Goal: Task Accomplishment & Management: Manage account settings

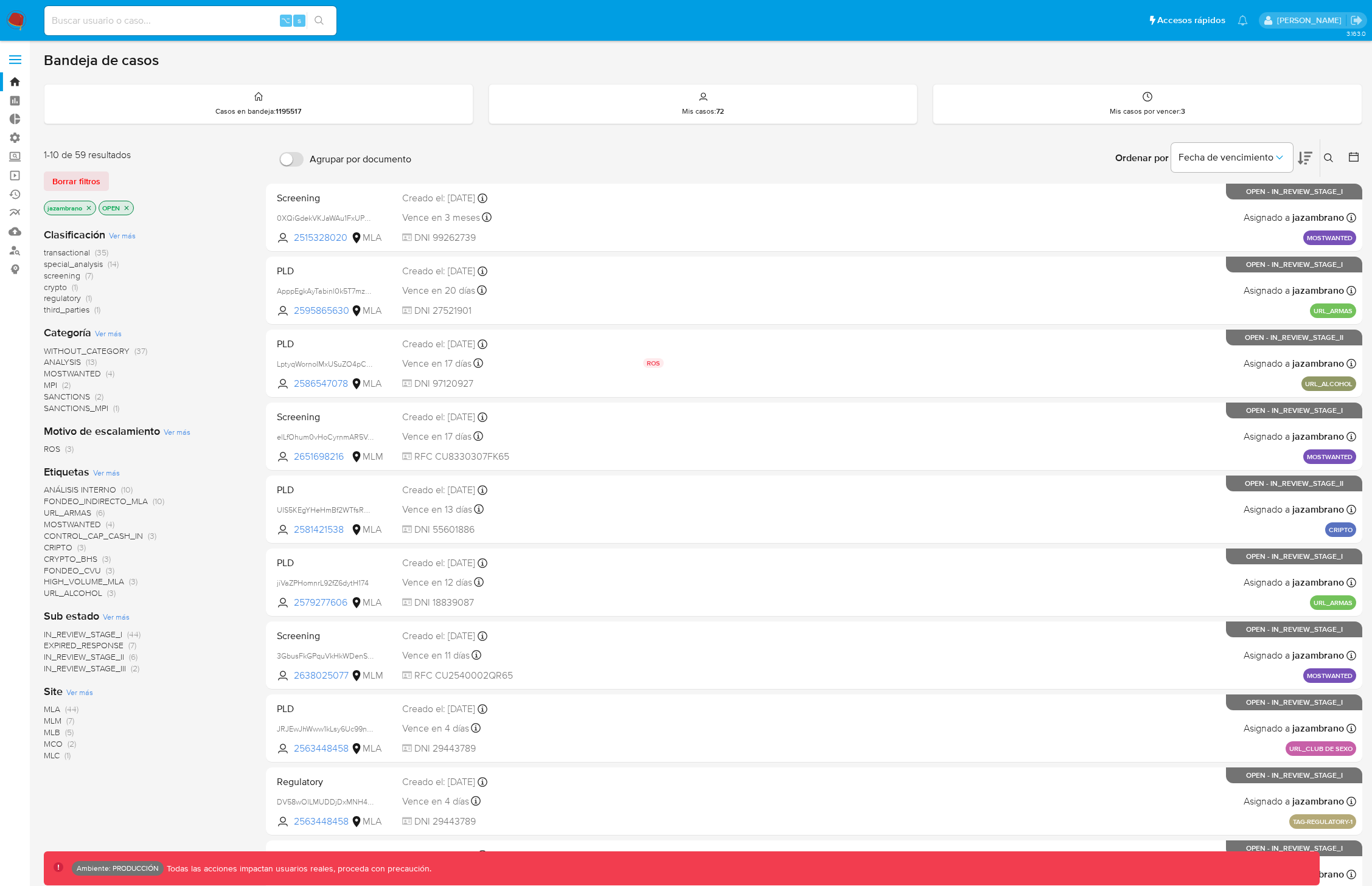
click at [19, 63] on span at bounding box center [15, 63] width 12 height 2
click at [0, 0] on input "checkbox" at bounding box center [0, 0] width 0 height 0
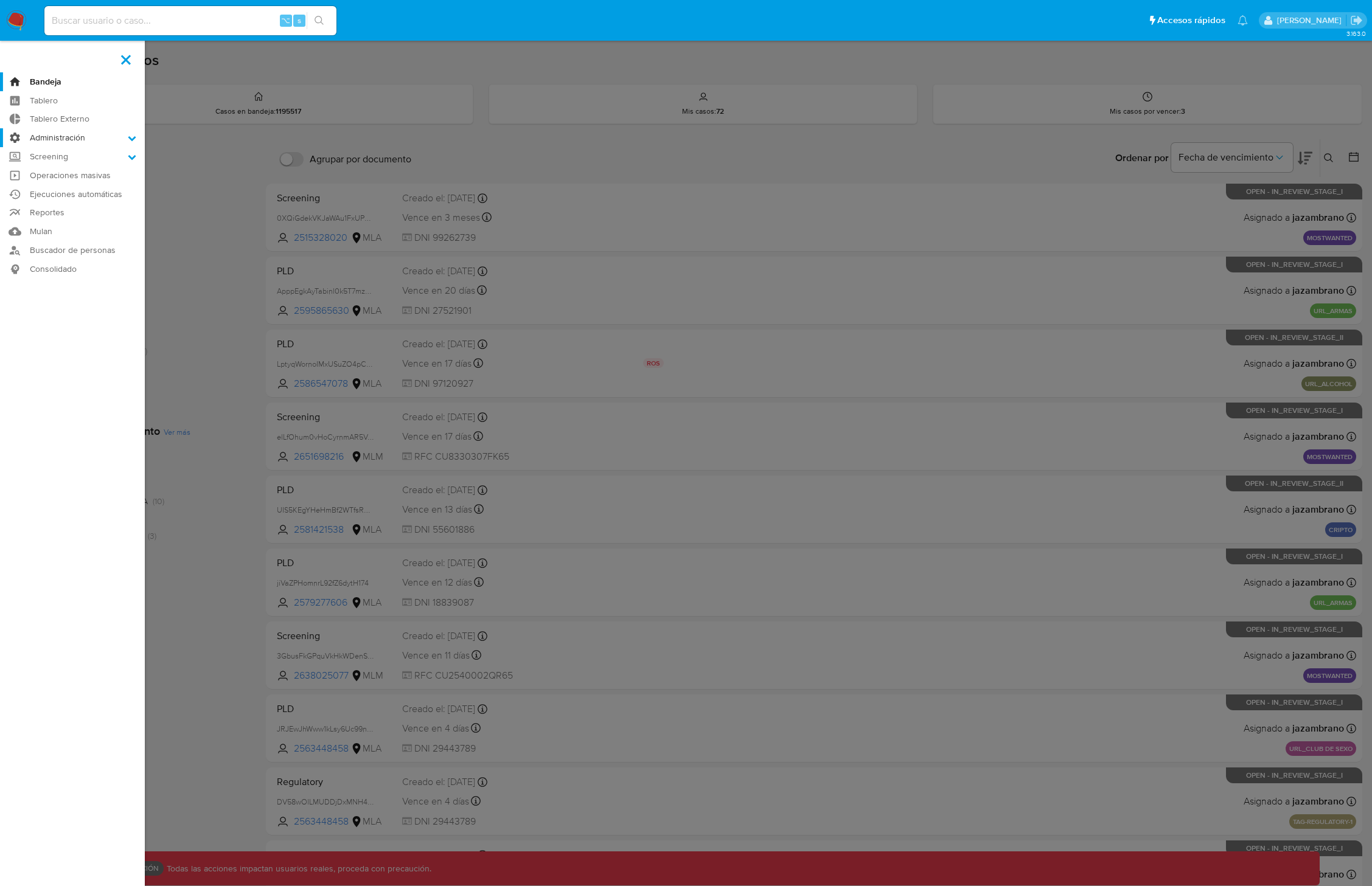
click at [85, 141] on label "Administración" at bounding box center [72, 138] width 145 height 19
click at [0, 0] on input "Administración" at bounding box center [0, 0] width 0 height 0
click at [53, 170] on link "Roles" at bounding box center [72, 170] width 145 height 15
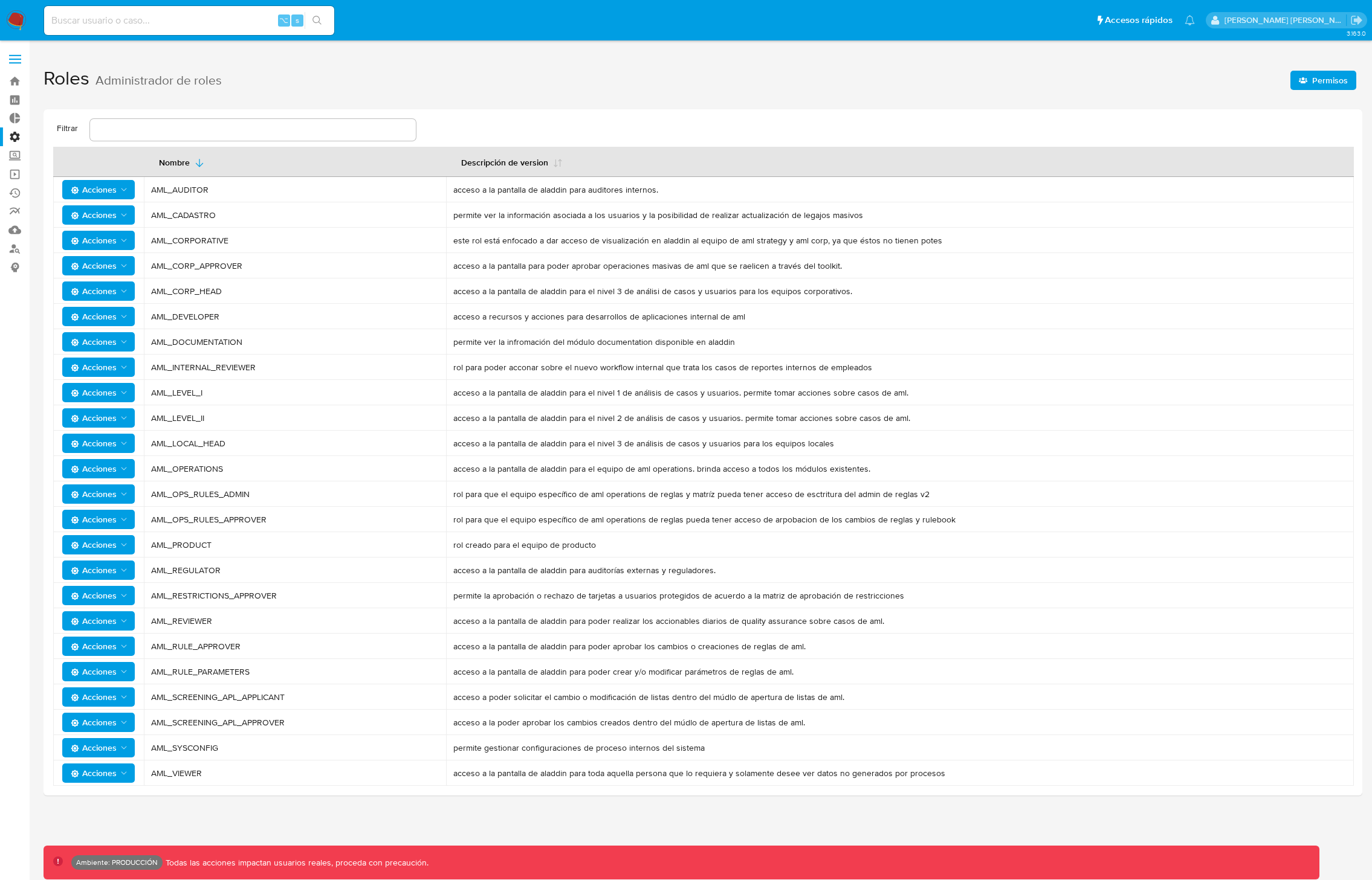
click at [1314, 82] on span "Permisos" at bounding box center [1329, 80] width 35 height 19
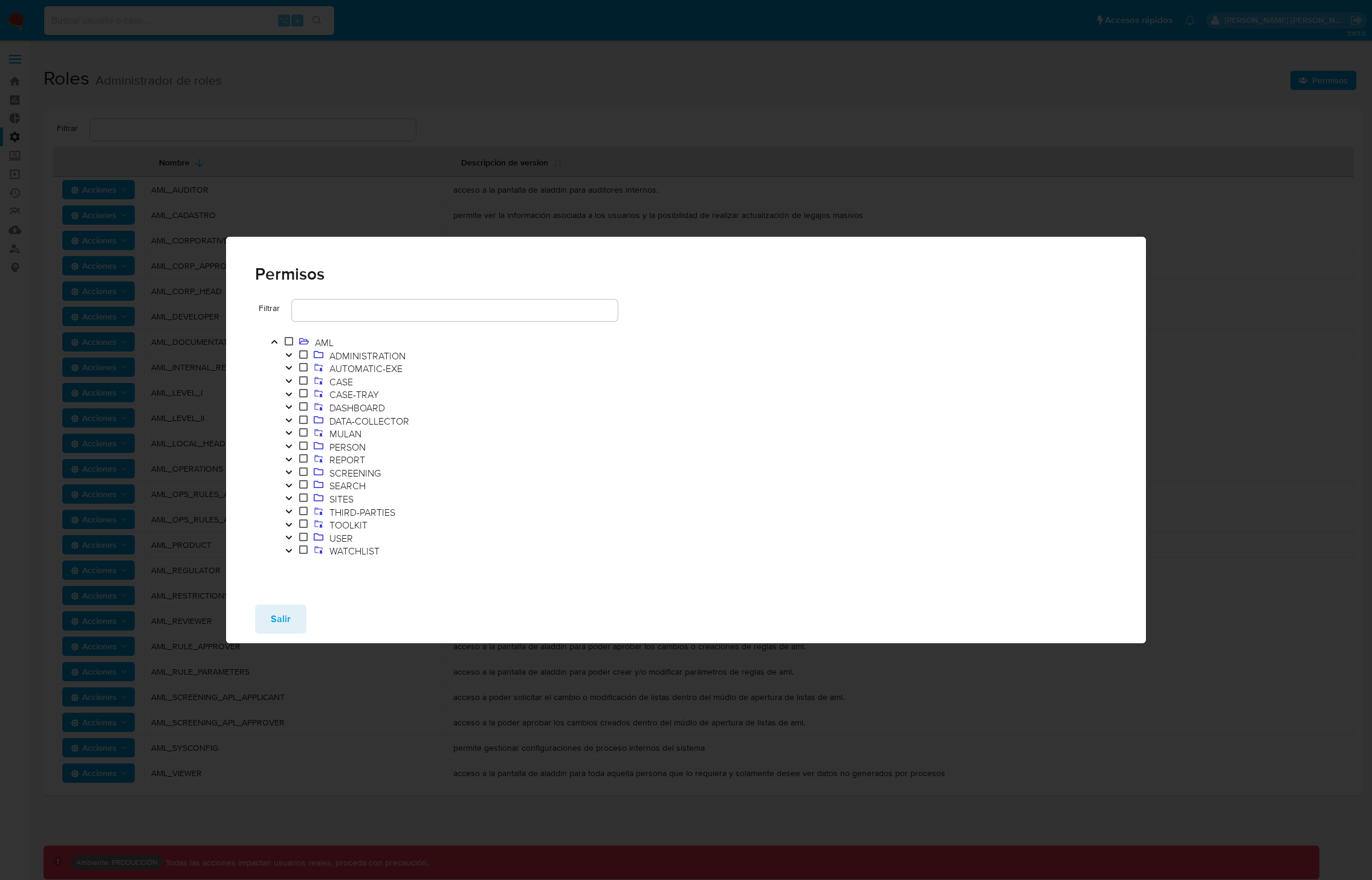
click at [509, 192] on div "Permisos Filtrar AML ADMINISTRATION AUTOMATIC-EXE CASE CASE-TRAY DASHBOARD DATA…" at bounding box center [686, 440] width 1372 height 880
click at [276, 618] on span "Salir" at bounding box center [281, 619] width 20 height 27
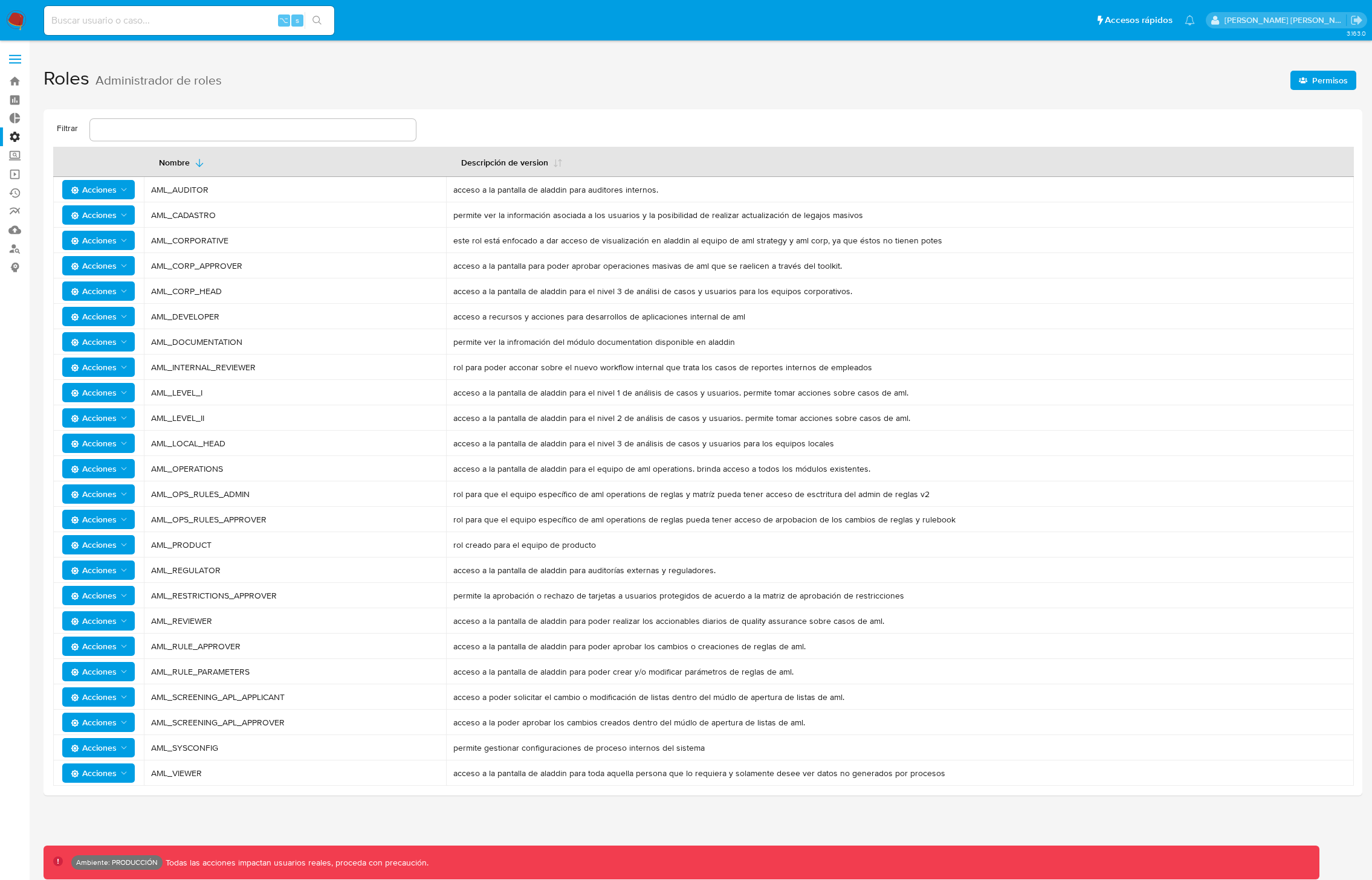
click at [125, 445] on icon "Acciones" at bounding box center [124, 443] width 9 height 9
click at [100, 465] on button "Usuarios" at bounding box center [100, 473] width 108 height 29
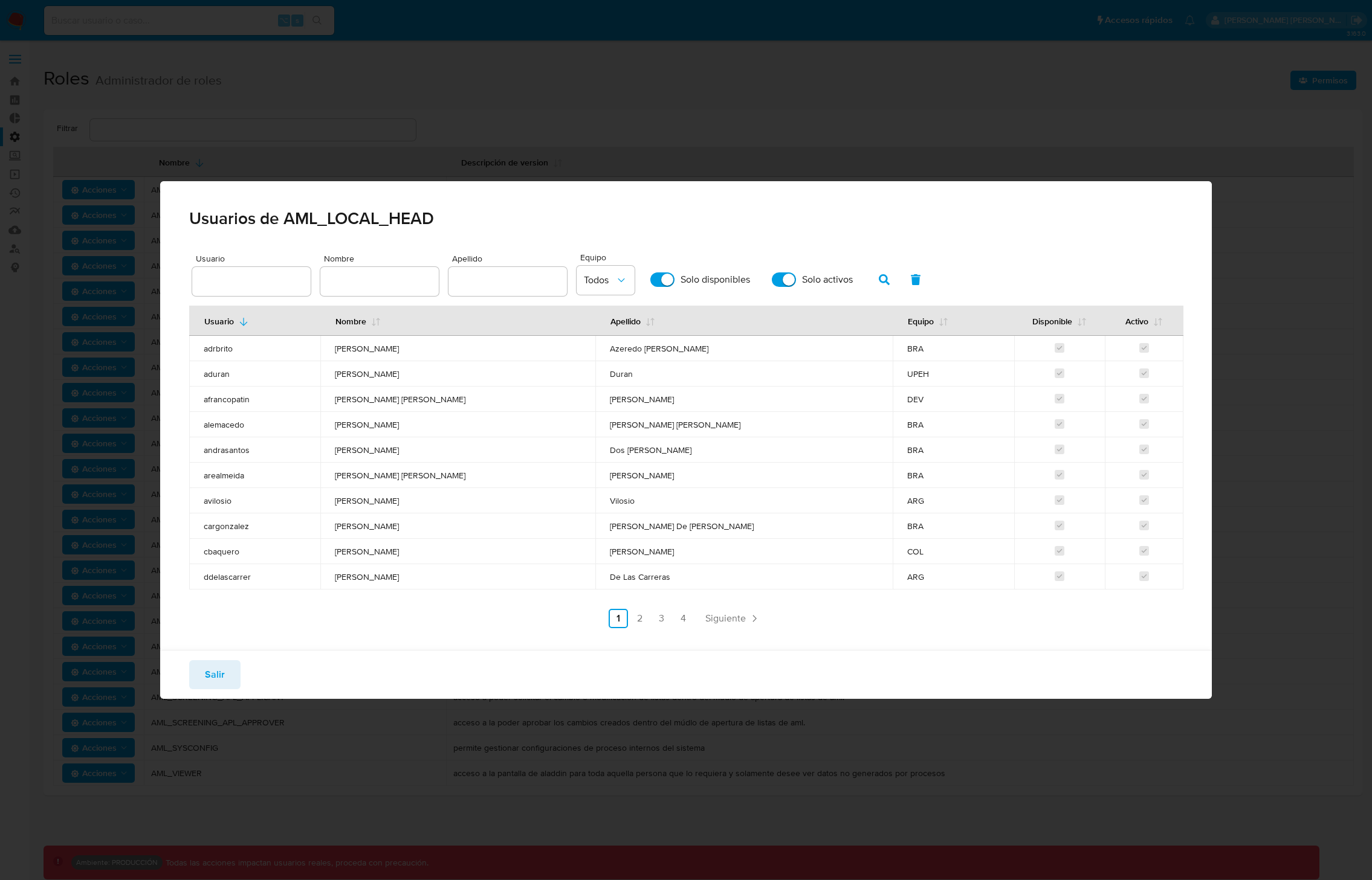
click at [298, 280] on input "text" at bounding box center [251, 282] width 119 height 16
type input "arealmeida"
click at [882, 279] on icon "button" at bounding box center [884, 279] width 11 height 11
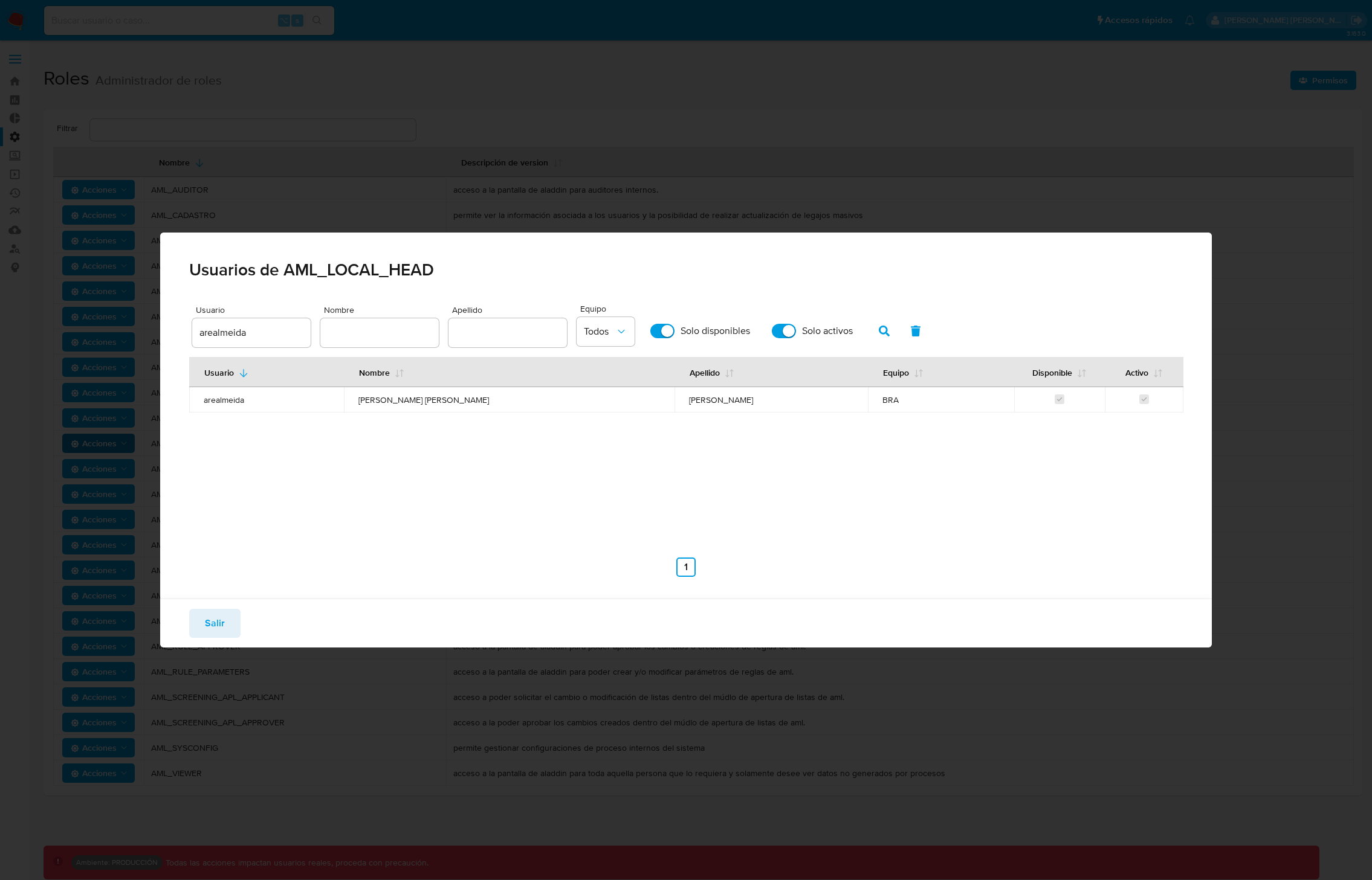
click at [223, 398] on span "arealmeida" at bounding box center [266, 399] width 125 height 11
